Goal: Transaction & Acquisition: Book appointment/travel/reservation

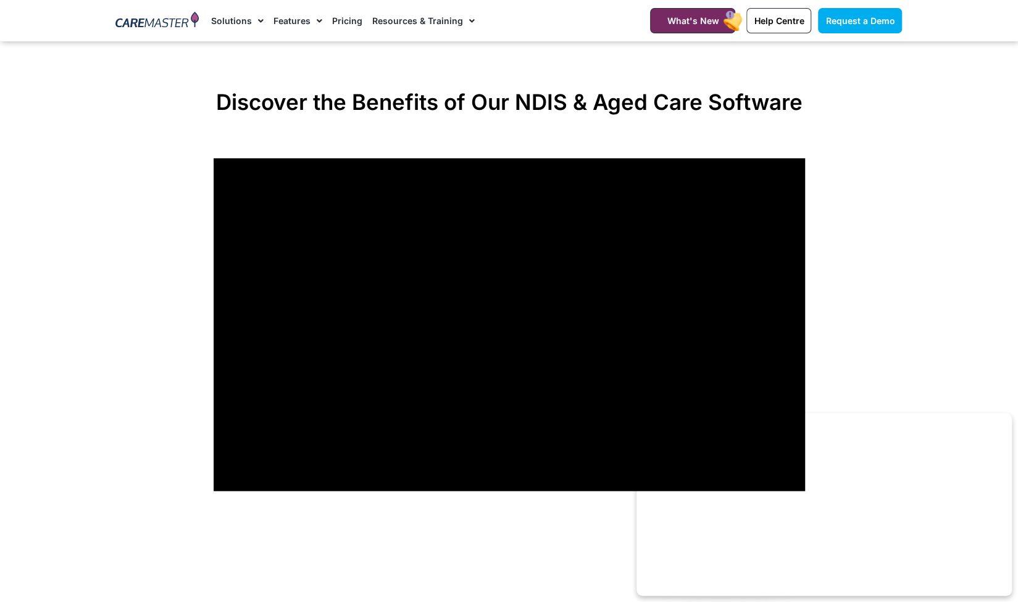
scroll to position [957, 0]
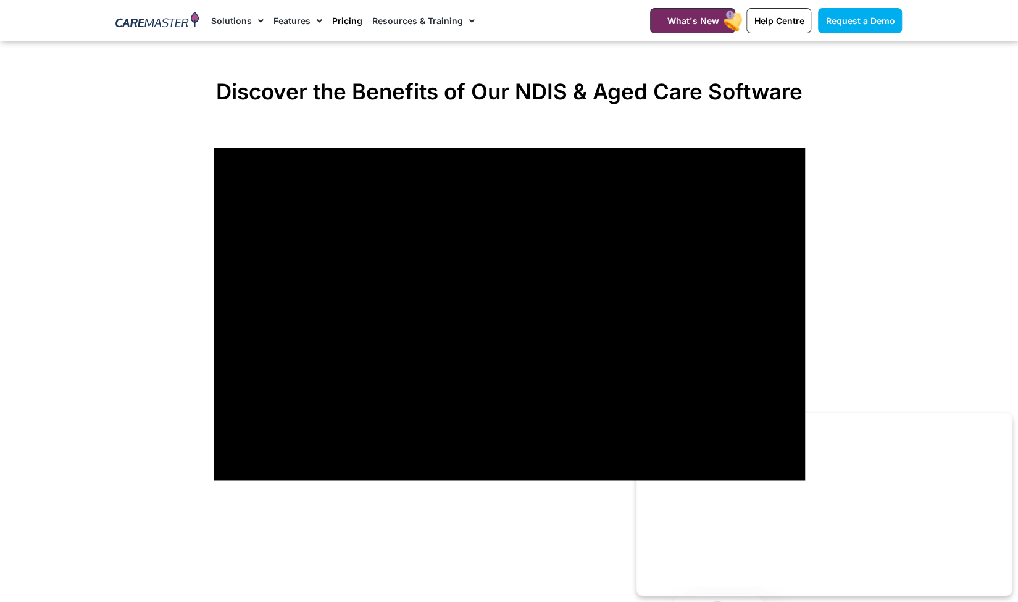
click at [348, 23] on link "Pricing" at bounding box center [347, 20] width 30 height 41
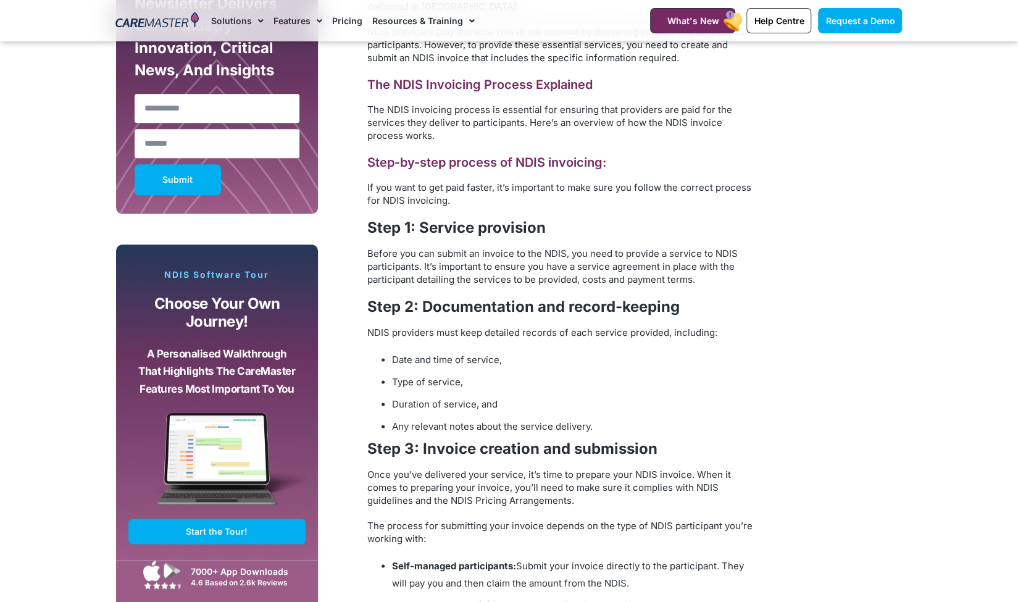
scroll to position [827, 0]
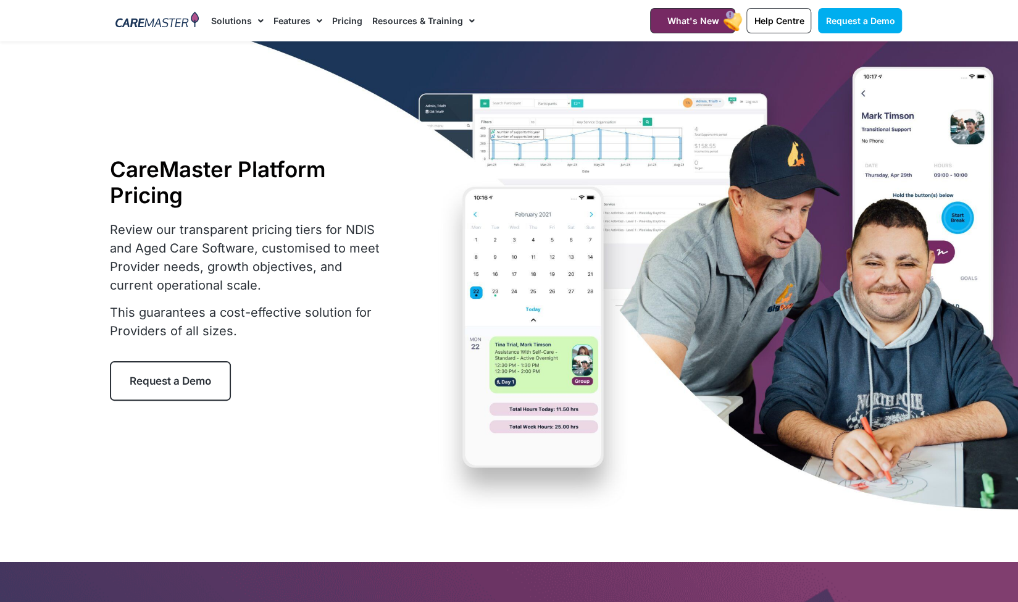
click at [346, 15] on link "Pricing" at bounding box center [347, 20] width 30 height 41
click at [348, 28] on link "Pricing" at bounding box center [347, 20] width 30 height 41
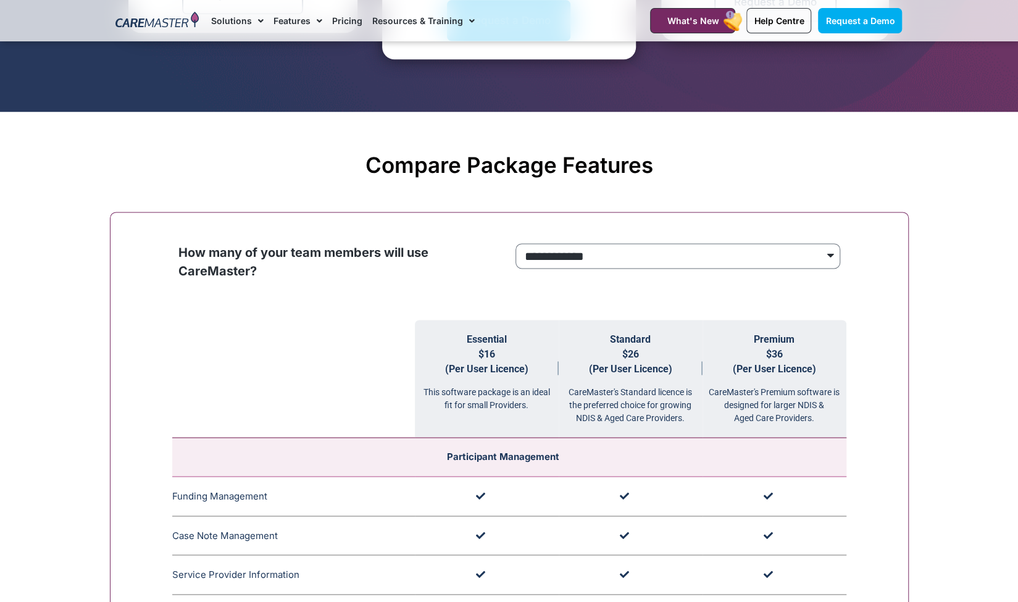
scroll to position [1045, 0]
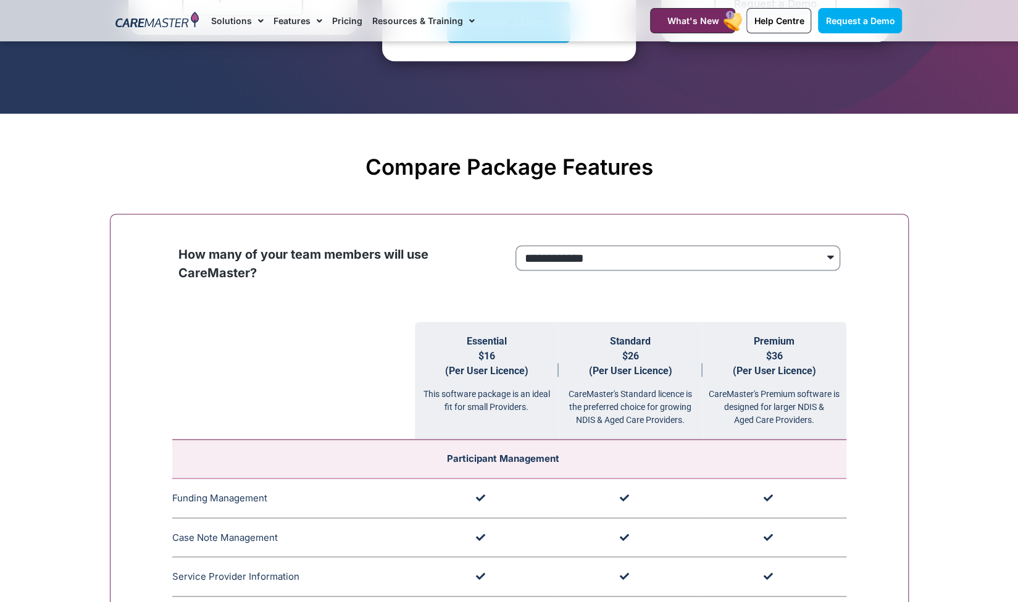
click at [560, 250] on select "**********" at bounding box center [677, 257] width 325 height 25
select select "***"
click at [515, 245] on select "**********" at bounding box center [677, 257] width 325 height 25
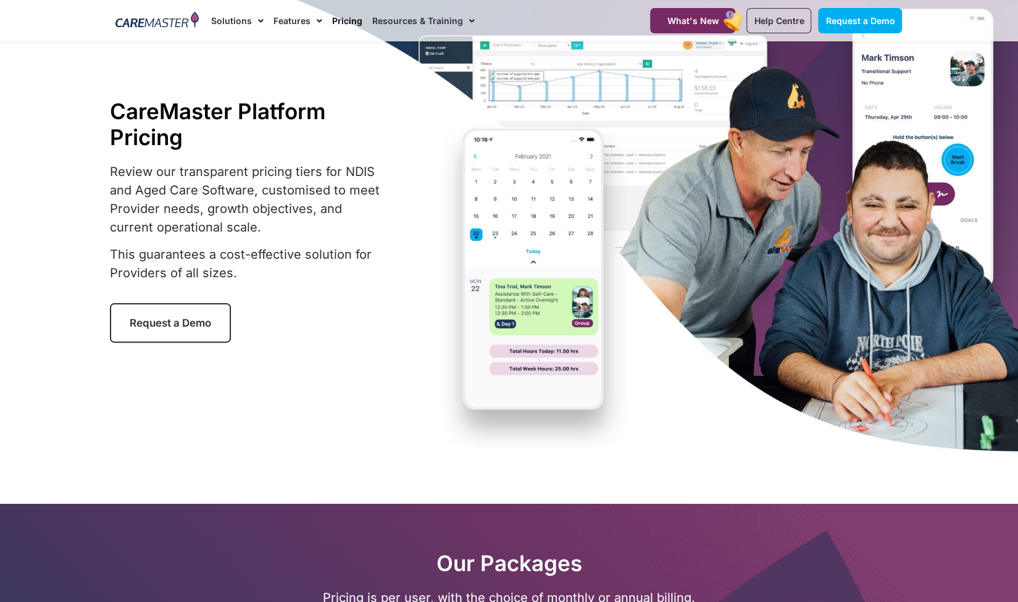
scroll to position [0, 0]
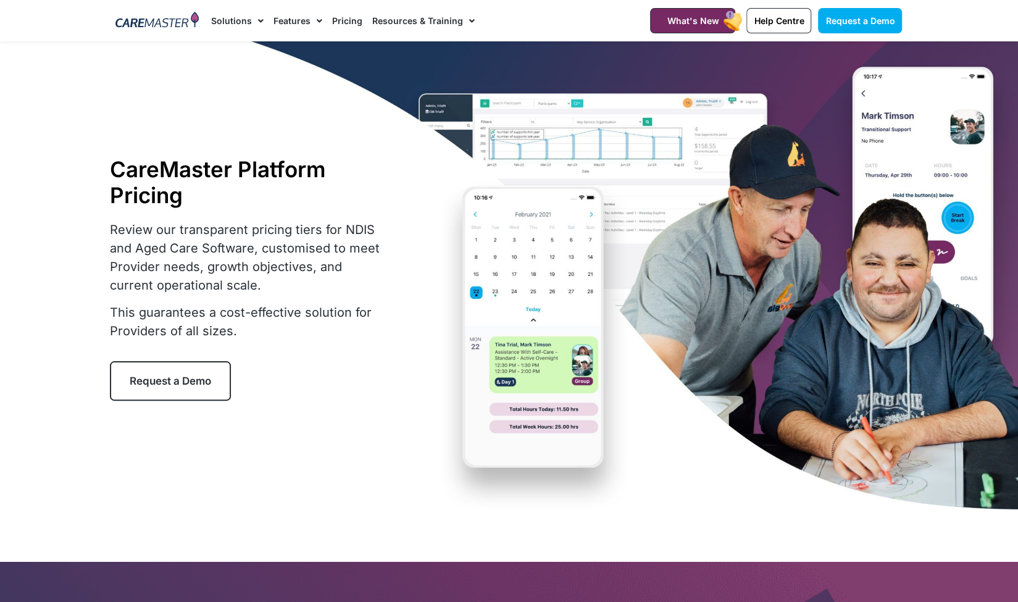
click at [352, 20] on link "Pricing" at bounding box center [347, 20] width 30 height 41
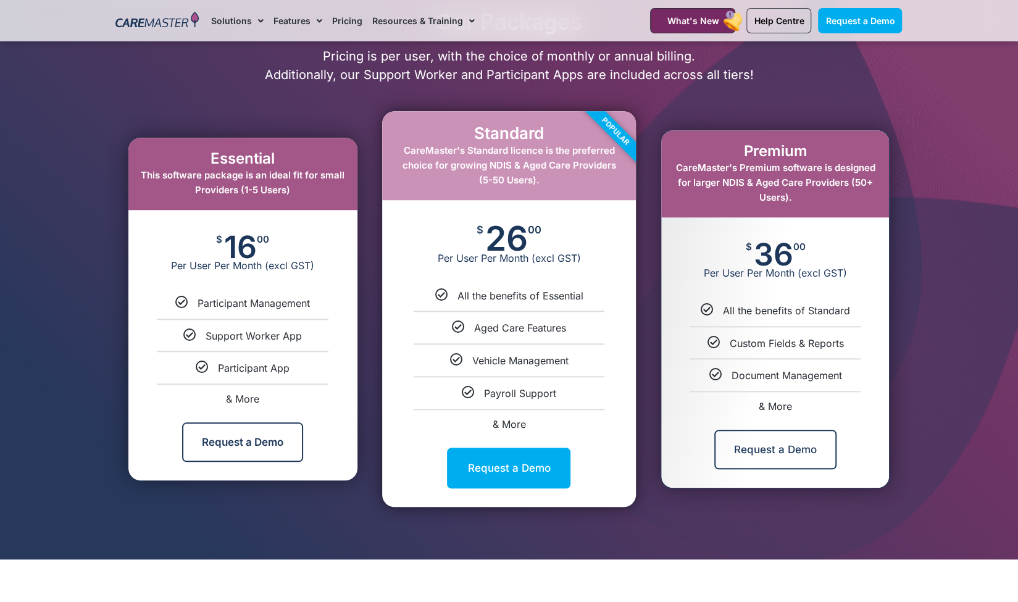
scroll to position [604, 0]
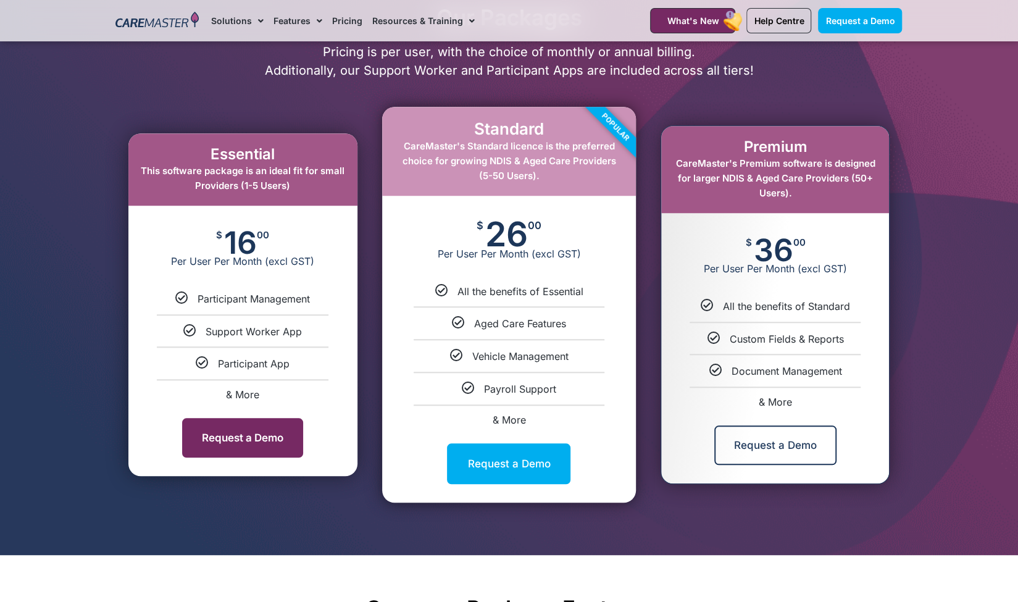
click at [238, 444] on link "Request a Demo" at bounding box center [242, 438] width 121 height 40
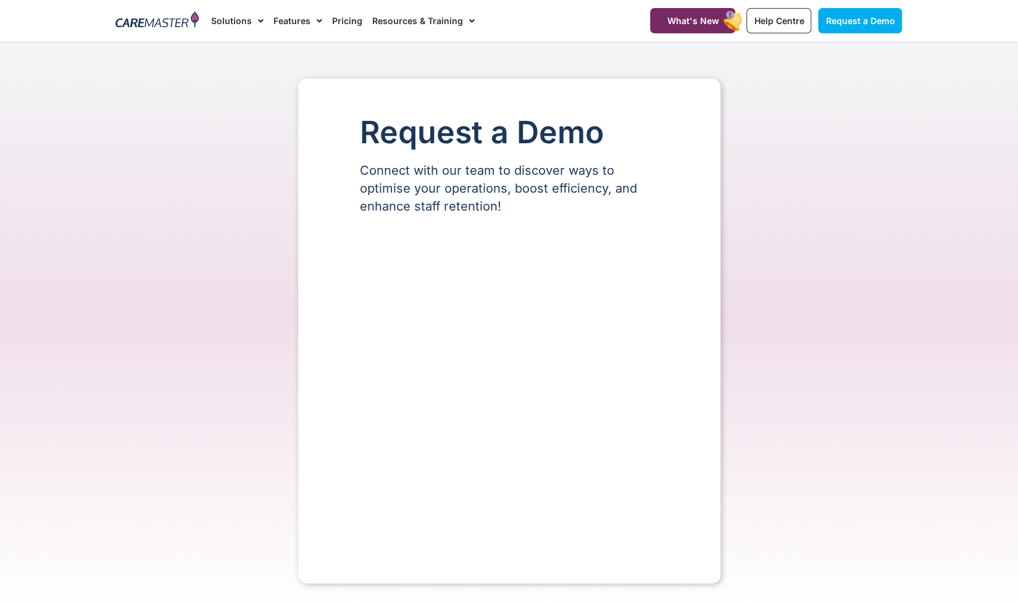
select select "**"
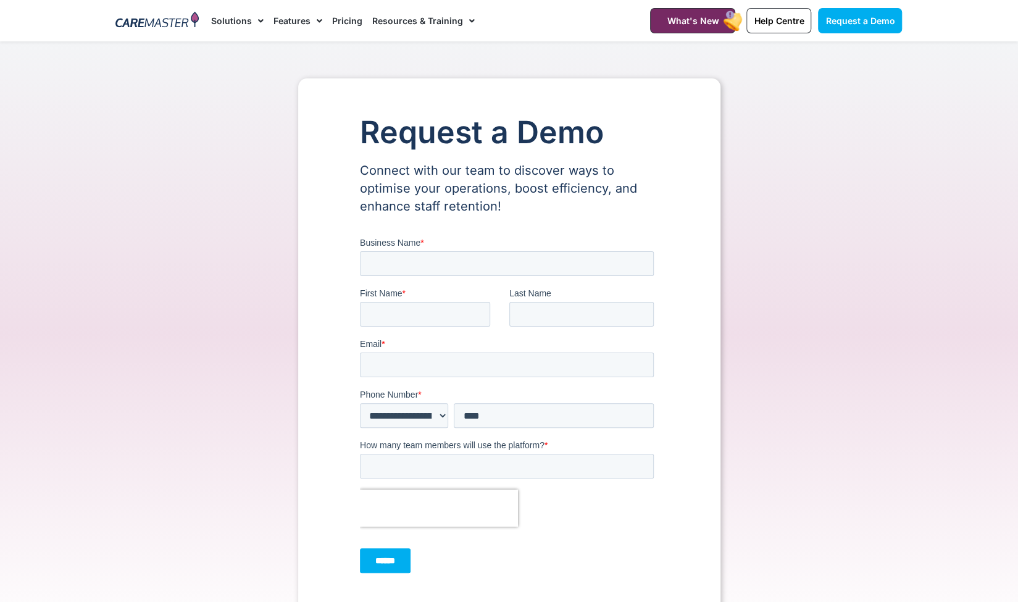
click at [341, 28] on link "Pricing" at bounding box center [347, 20] width 30 height 41
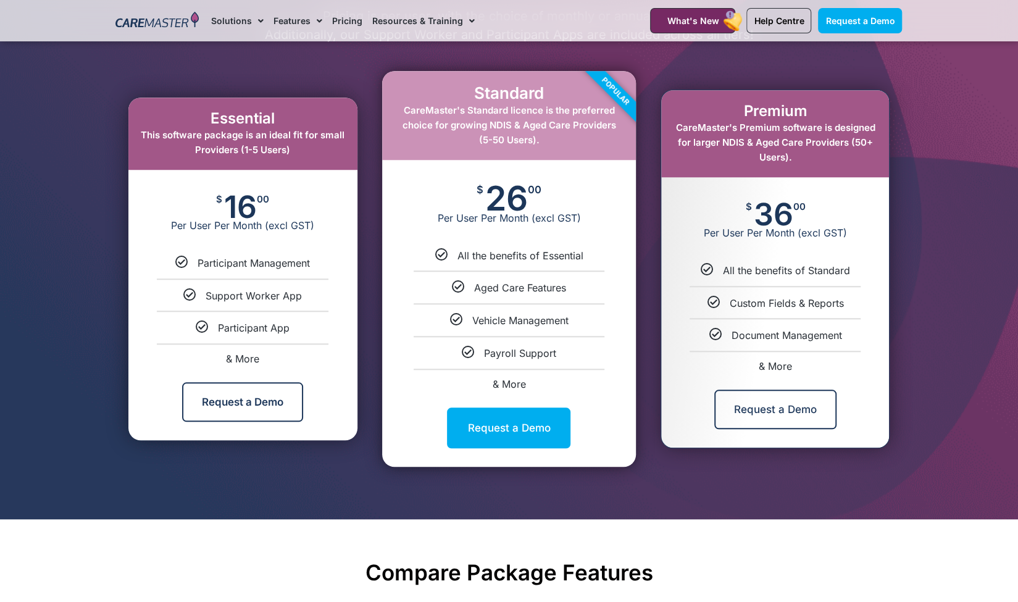
scroll to position [639, 0]
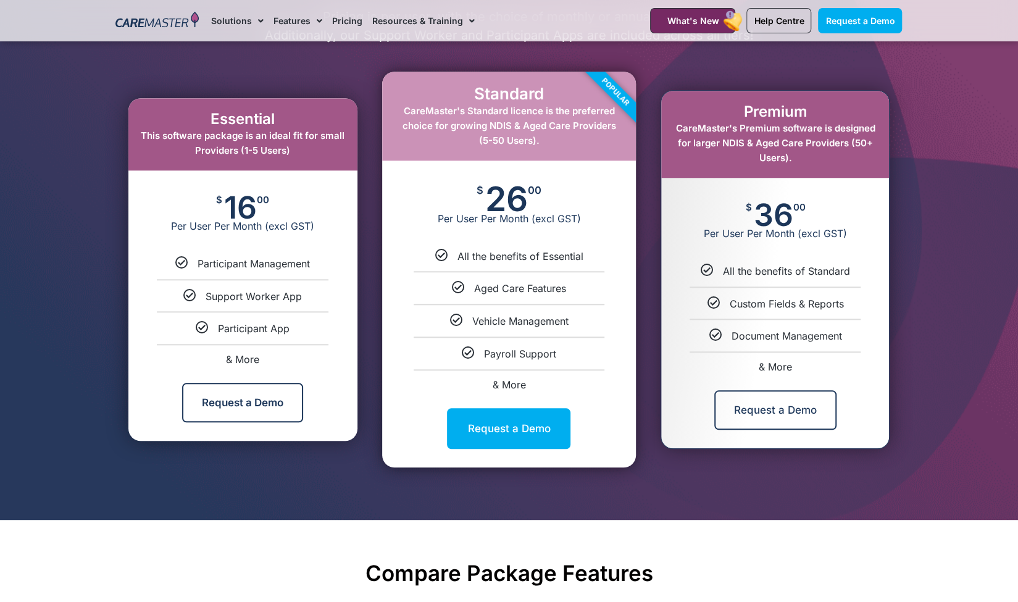
click at [256, 225] on span "Per User Per Month (excl GST)" at bounding box center [242, 226] width 229 height 12
click at [248, 149] on span "This software package is an ideal fit for small Providers (1-5 Users)" at bounding box center [243, 143] width 204 height 27
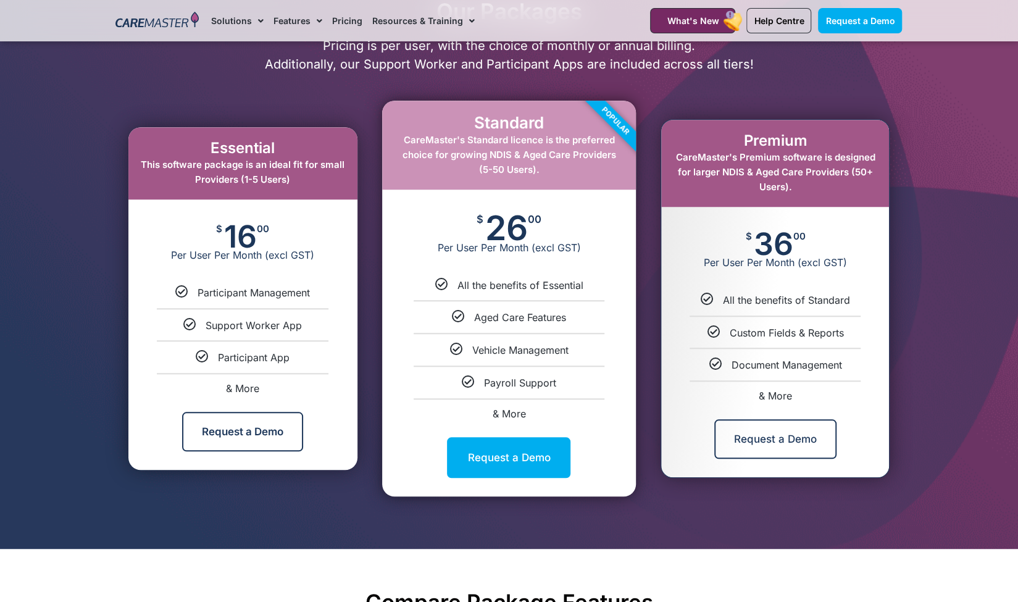
scroll to position [609, 0]
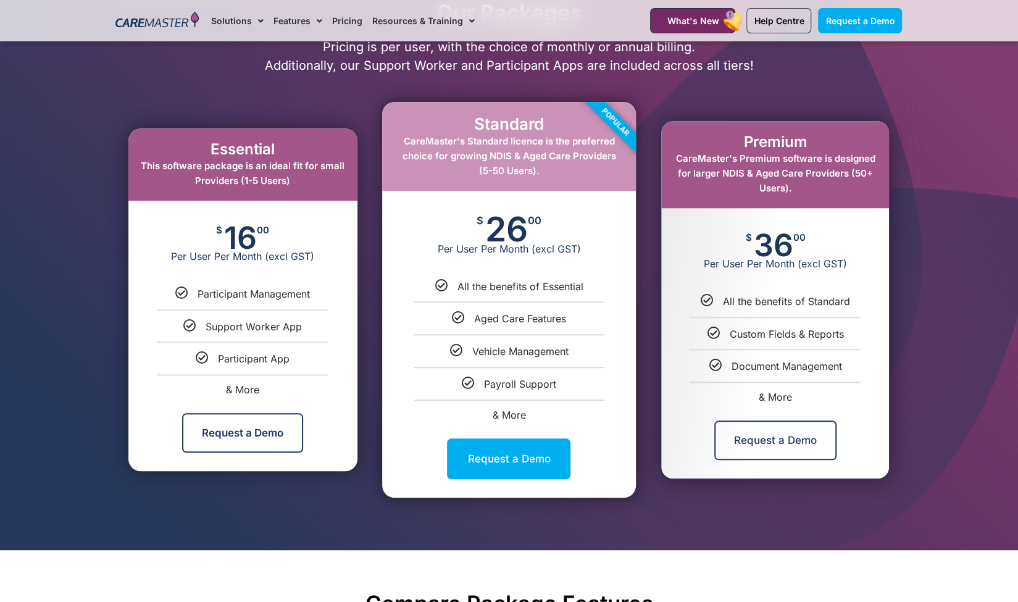
click at [217, 412] on div "Request a Demo" at bounding box center [242, 432] width 229 height 77
click at [226, 431] on link "Request a Demo" at bounding box center [242, 433] width 121 height 40
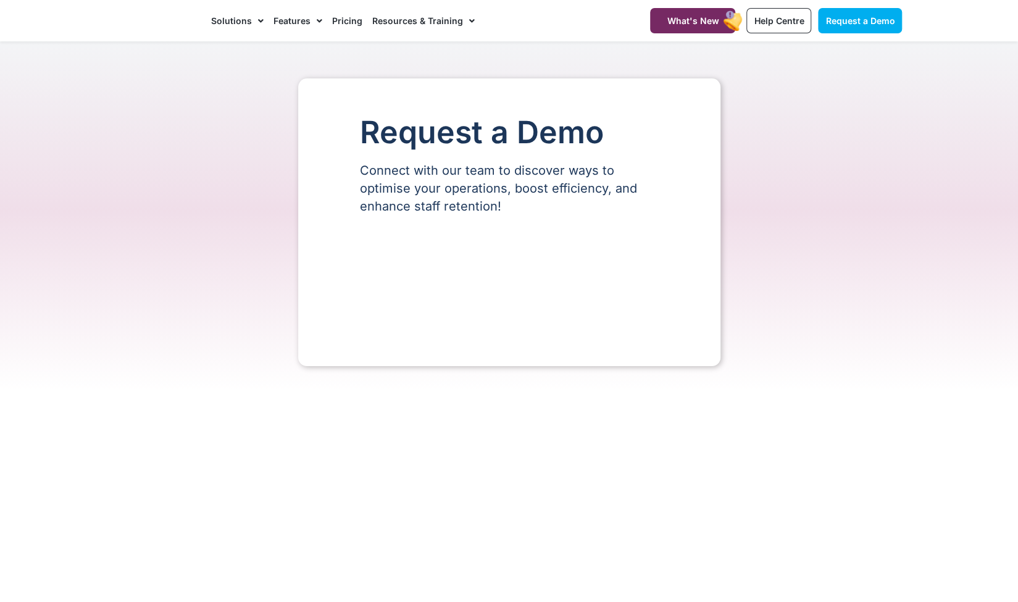
select select "**"
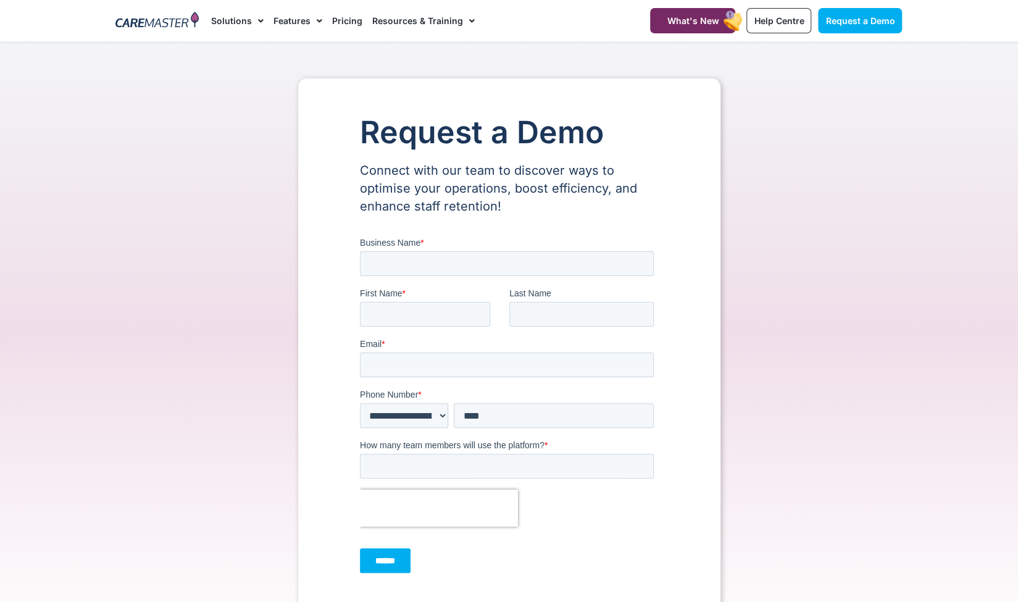
click at [304, 383] on div "Request a Demo Connect with our team to discover ways to optimise your operatio…" at bounding box center [509, 349] width 422 height 542
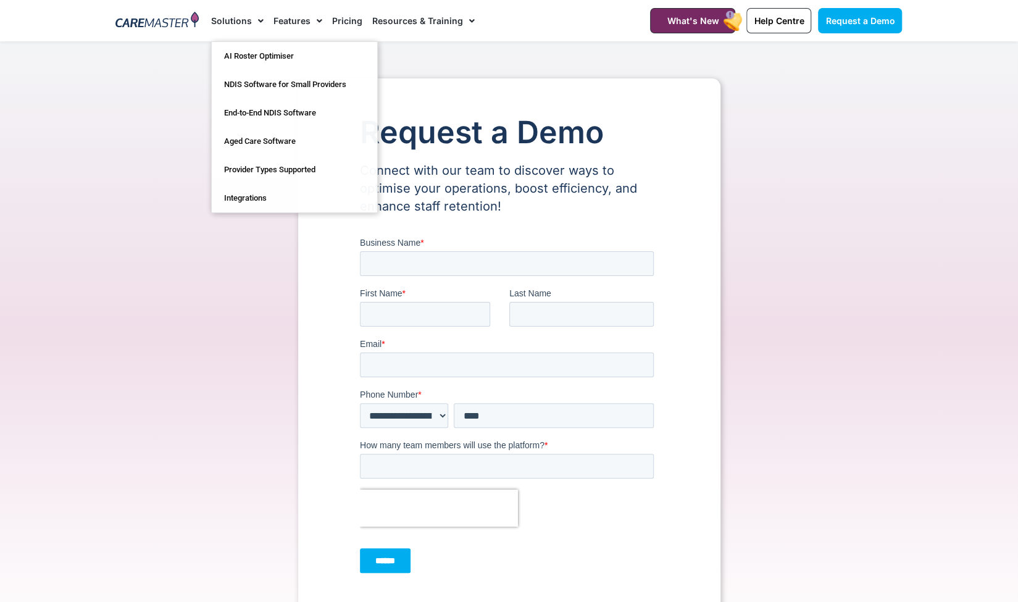
click at [191, 22] on img at bounding box center [156, 21] width 83 height 19
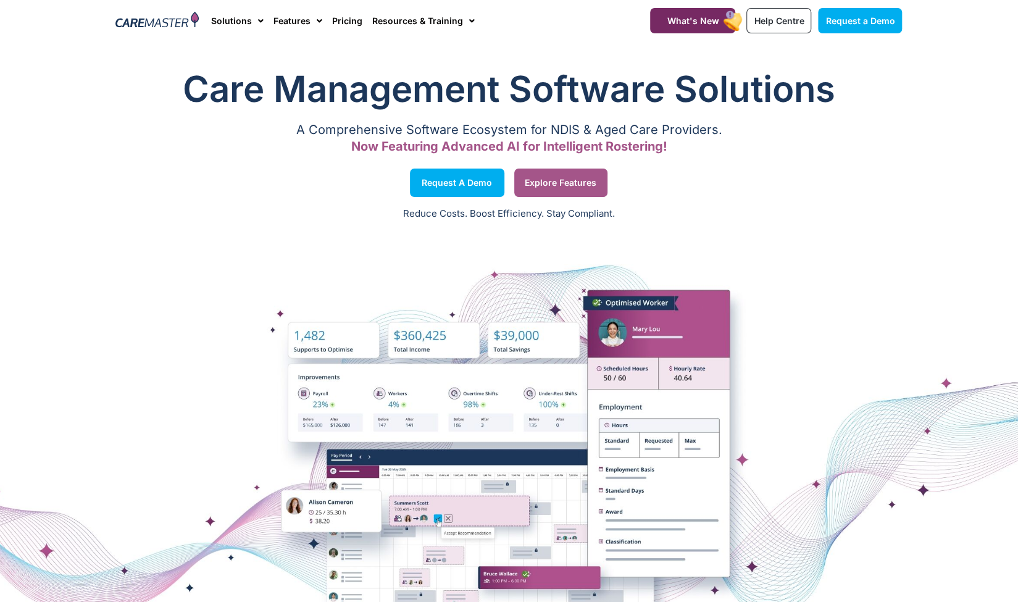
click at [547, 175] on link "Explore Features" at bounding box center [560, 183] width 93 height 28
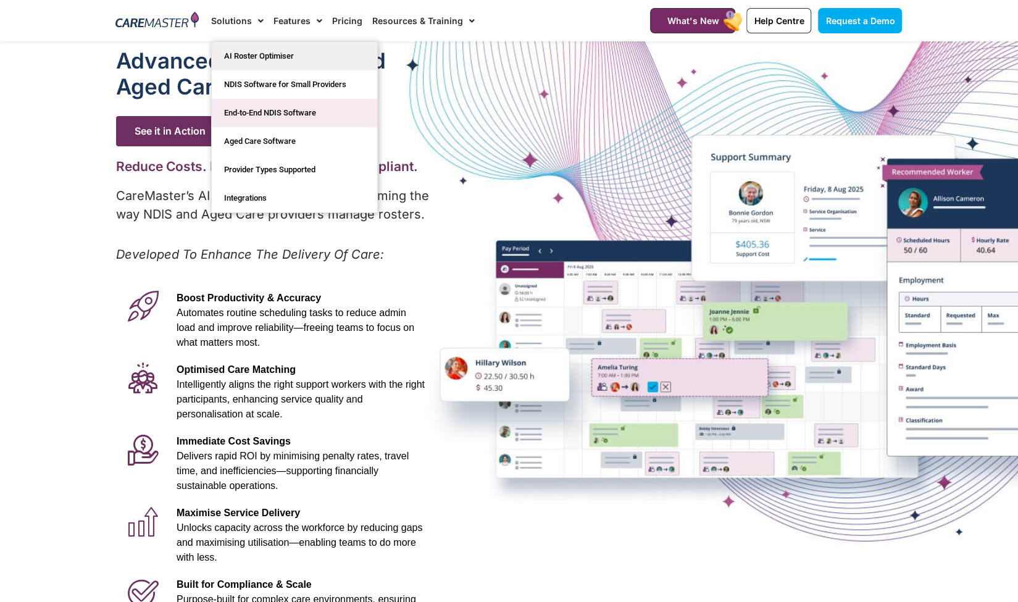
click at [269, 110] on link "End-to-End NDIS Software" at bounding box center [294, 113] width 165 height 28
